Goal: Task Accomplishment & Management: Manage account settings

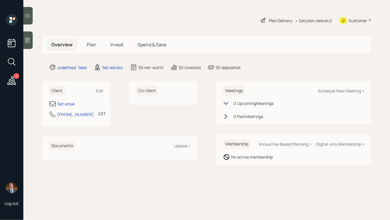
click at [100, 94] on div "Client Edit" at bounding box center [76, 91] width 54 height 10
click at [100, 90] on div "Edit" at bounding box center [99, 91] width 7 height 6
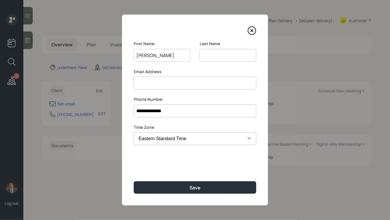
type input "[PERSON_NAME]"
type input "Green"
click at [134, 181] on button "Save" at bounding box center [195, 187] width 122 height 13
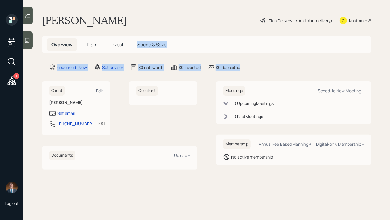
drag, startPoint x: 251, startPoint y: 69, endPoint x: 140, endPoint y: 15, distance: 123.5
click at [140, 16] on main "[PERSON_NAME] Plan Delivery • (old plan-delivery) Kustomer Overview Plan Invest…" at bounding box center [206, 110] width 366 height 220
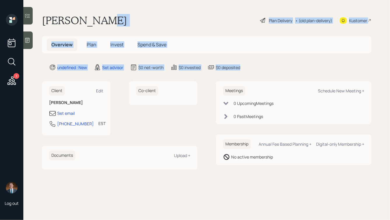
click at [115, 18] on div "[PERSON_NAME] Plan Delivery • (old plan-delivery) Kustomer" at bounding box center [206, 20] width 329 height 13
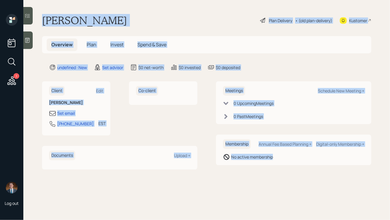
drag, startPoint x: 40, startPoint y: 16, endPoint x: 264, endPoint y: 178, distance: 276.3
click at [264, 178] on main "[PERSON_NAME] Plan Delivery • (old plan-delivery) Kustomer Overview Plan Invest…" at bounding box center [206, 110] width 366 height 220
drag, startPoint x: 290, startPoint y: 179, endPoint x: 147, endPoint y: 3, distance: 226.0
click at [147, 3] on main "[PERSON_NAME] Plan Delivery • (old plan-delivery) Kustomer Overview Plan Invest…" at bounding box center [206, 110] width 366 height 220
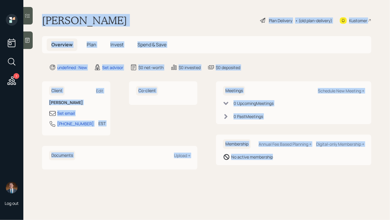
click at [130, 16] on div "[PERSON_NAME] Plan Delivery • (old plan-delivery) Kustomer" at bounding box center [206, 20] width 329 height 13
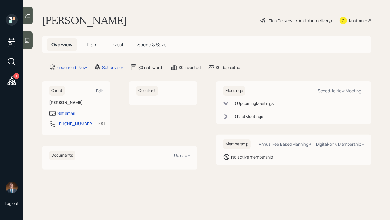
click at [27, 39] on icon at bounding box center [27, 40] width 4 height 5
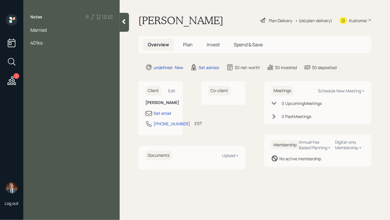
click at [56, 34] on div at bounding box center [71, 36] width 82 height 6
click at [51, 27] on div "Married" at bounding box center [71, 30] width 82 height 6
click at [125, 23] on icon at bounding box center [123, 21] width 3 height 5
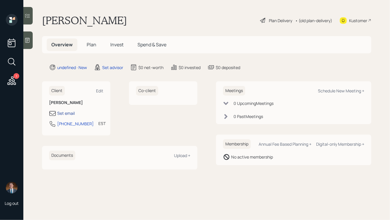
click at [68, 113] on div "Set email" at bounding box center [65, 113] width 17 height 6
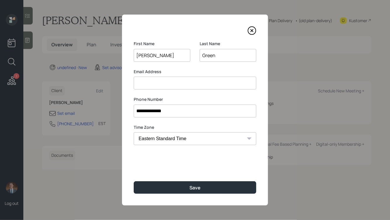
click at [149, 83] on input at bounding box center [195, 83] width 122 height 13
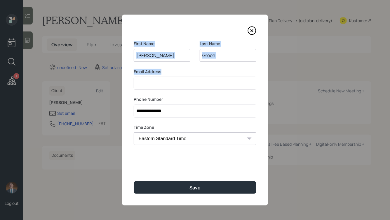
drag, startPoint x: 169, startPoint y: 75, endPoint x: 125, endPoint y: 31, distance: 62.5
click at [125, 31] on div "**********" at bounding box center [195, 110] width 146 height 191
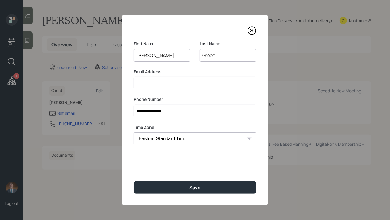
click at [140, 37] on div "**********" at bounding box center [195, 110] width 146 height 191
click at [148, 81] on input at bounding box center [195, 83] width 122 height 13
type input "[EMAIL_ADDRESS][DOMAIN_NAME]"
click at [160, 111] on input "**********" at bounding box center [195, 111] width 122 height 13
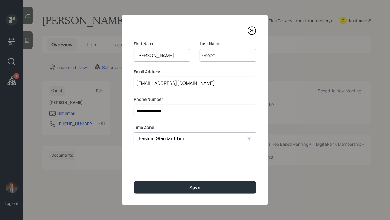
click at [160, 111] on input "**********" at bounding box center [195, 111] width 122 height 13
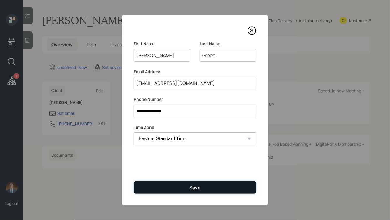
click at [190, 190] on div "Save" at bounding box center [194, 188] width 11 height 6
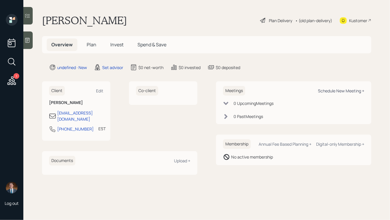
click at [331, 92] on div "Schedule New Meeting +" at bounding box center [341, 91] width 46 height 6
select select "round-[PERSON_NAME]"
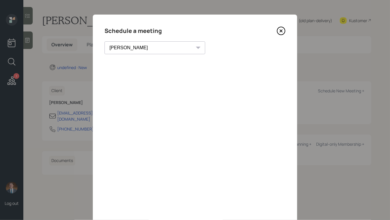
click at [281, 32] on icon at bounding box center [280, 31] width 9 height 9
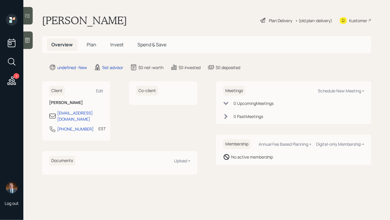
click at [29, 41] on icon at bounding box center [27, 40] width 6 height 6
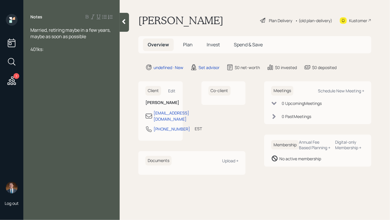
click at [94, 40] on div at bounding box center [71, 43] width 82 height 6
click at [59, 60] on div "401ks:" at bounding box center [71, 62] width 82 height 6
click at [124, 24] on icon at bounding box center [124, 22] width 6 height 6
